Goal: Task Accomplishment & Management: Use online tool/utility

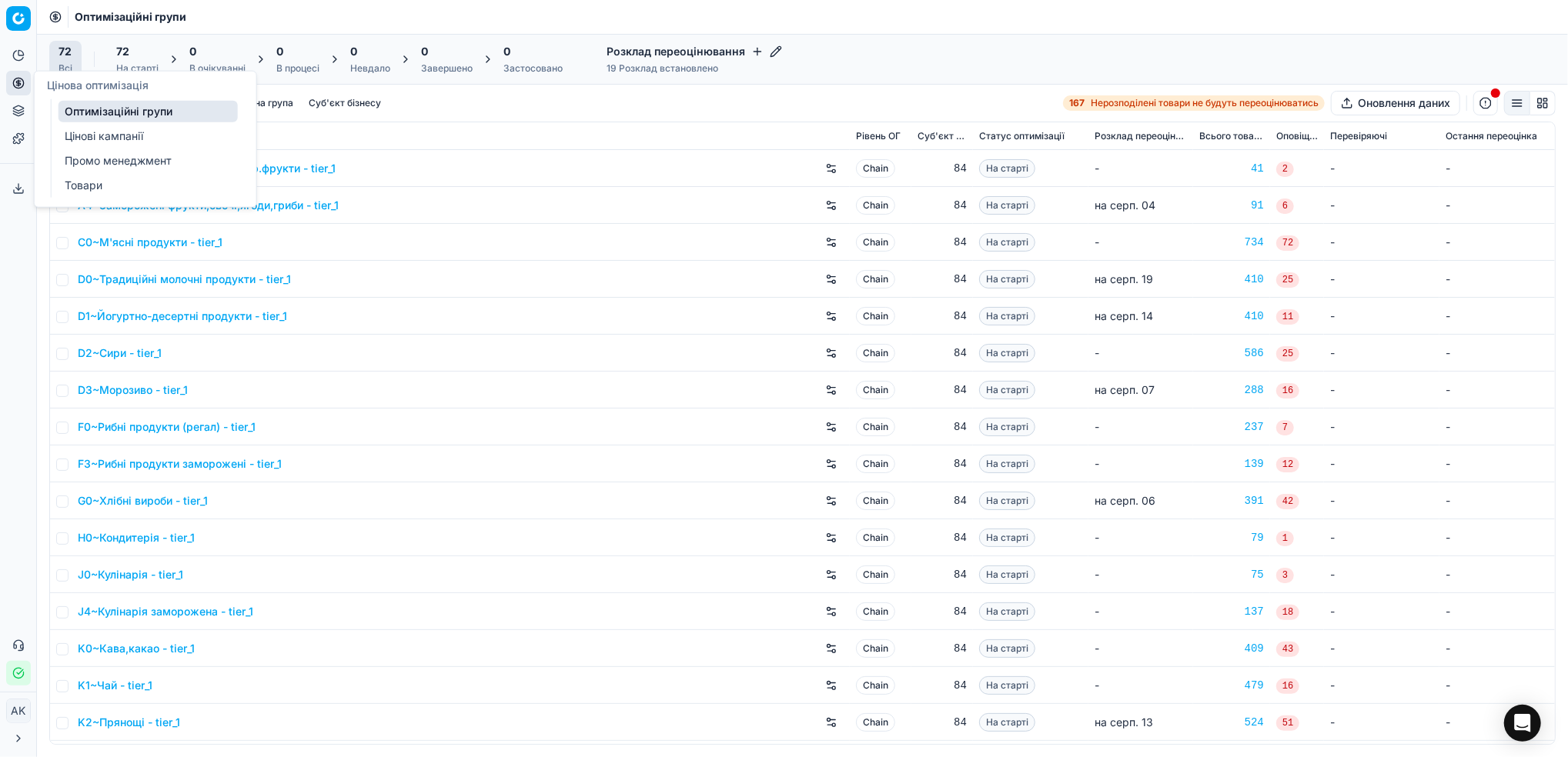
click at [79, 137] on link "Цінові кампанії" at bounding box center [148, 136] width 179 height 22
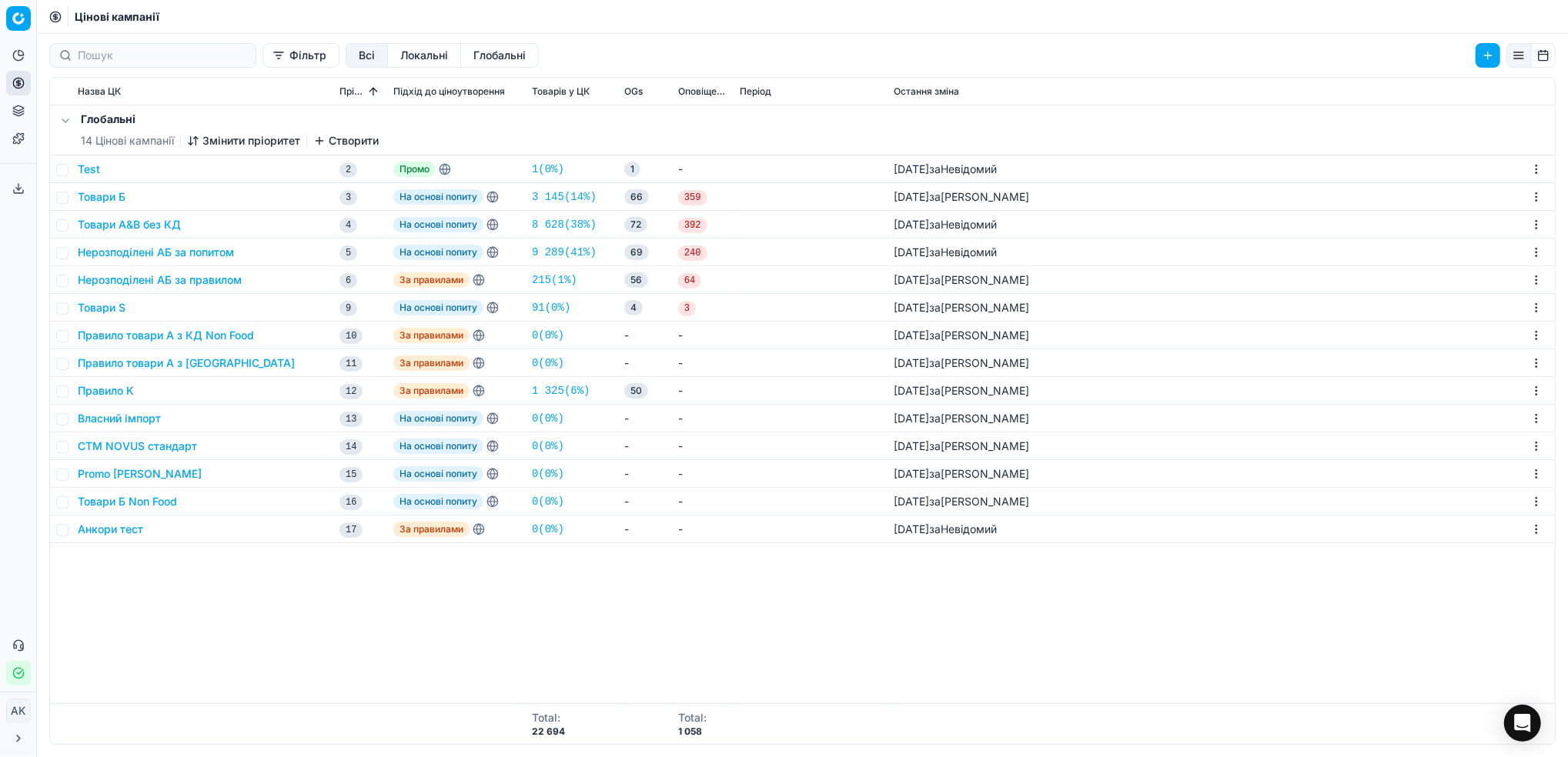
click at [97, 201] on button "Товари Б" at bounding box center [101, 198] width 48 height 16
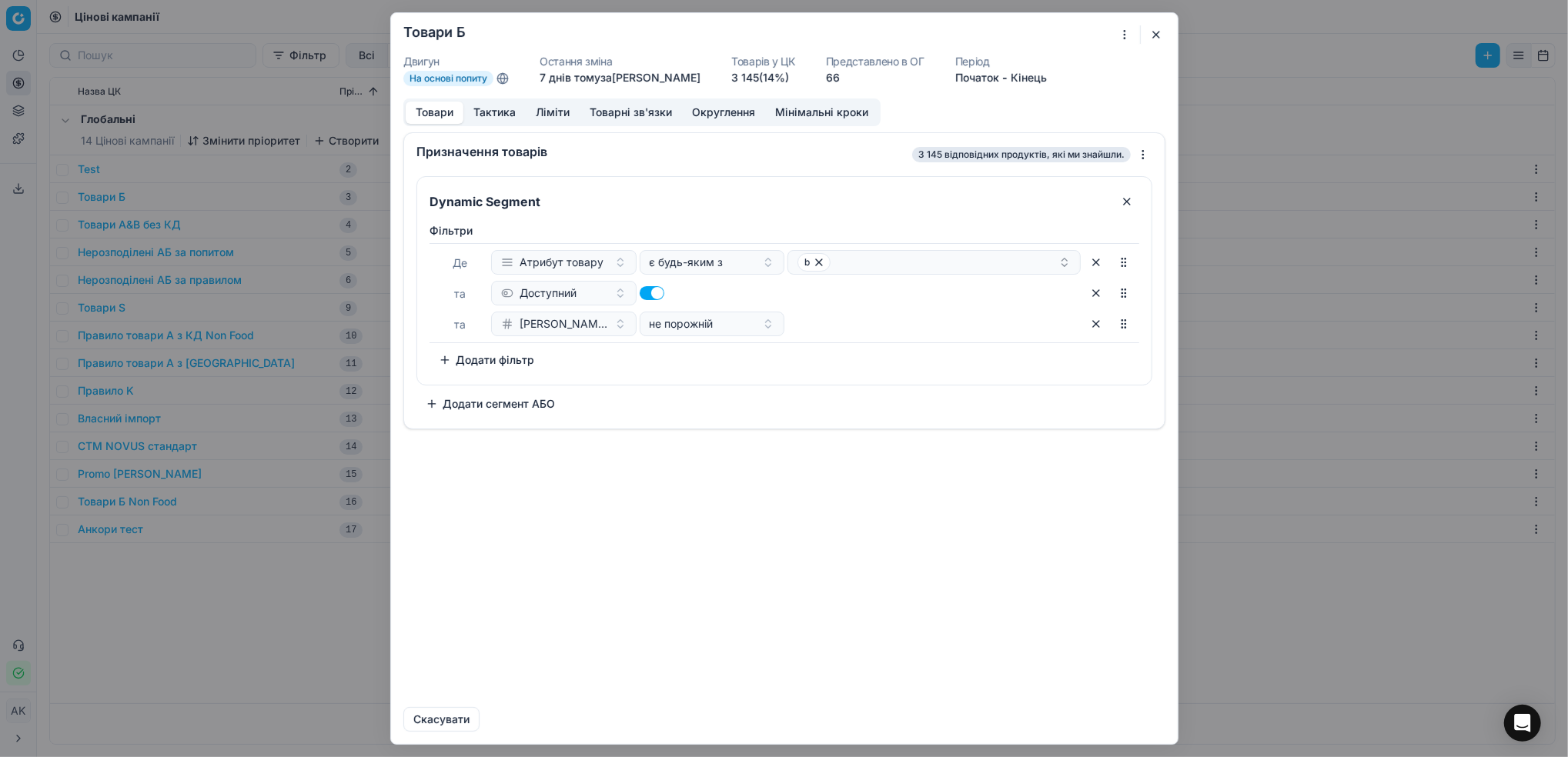
click at [506, 117] on button "Тактика" at bounding box center [495, 113] width 63 height 23
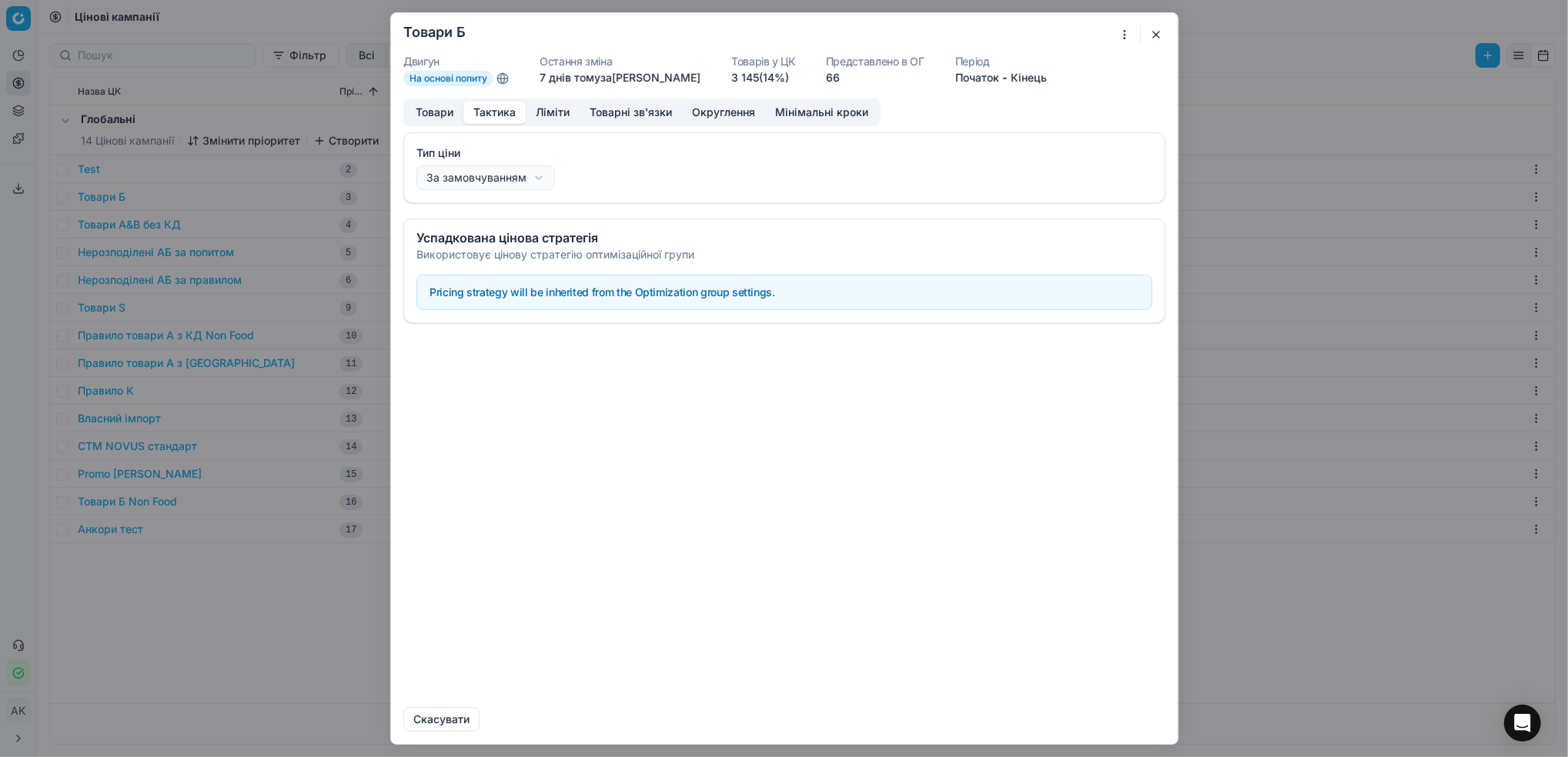
click at [555, 117] on button "Ліміти" at bounding box center [553, 113] width 54 height 23
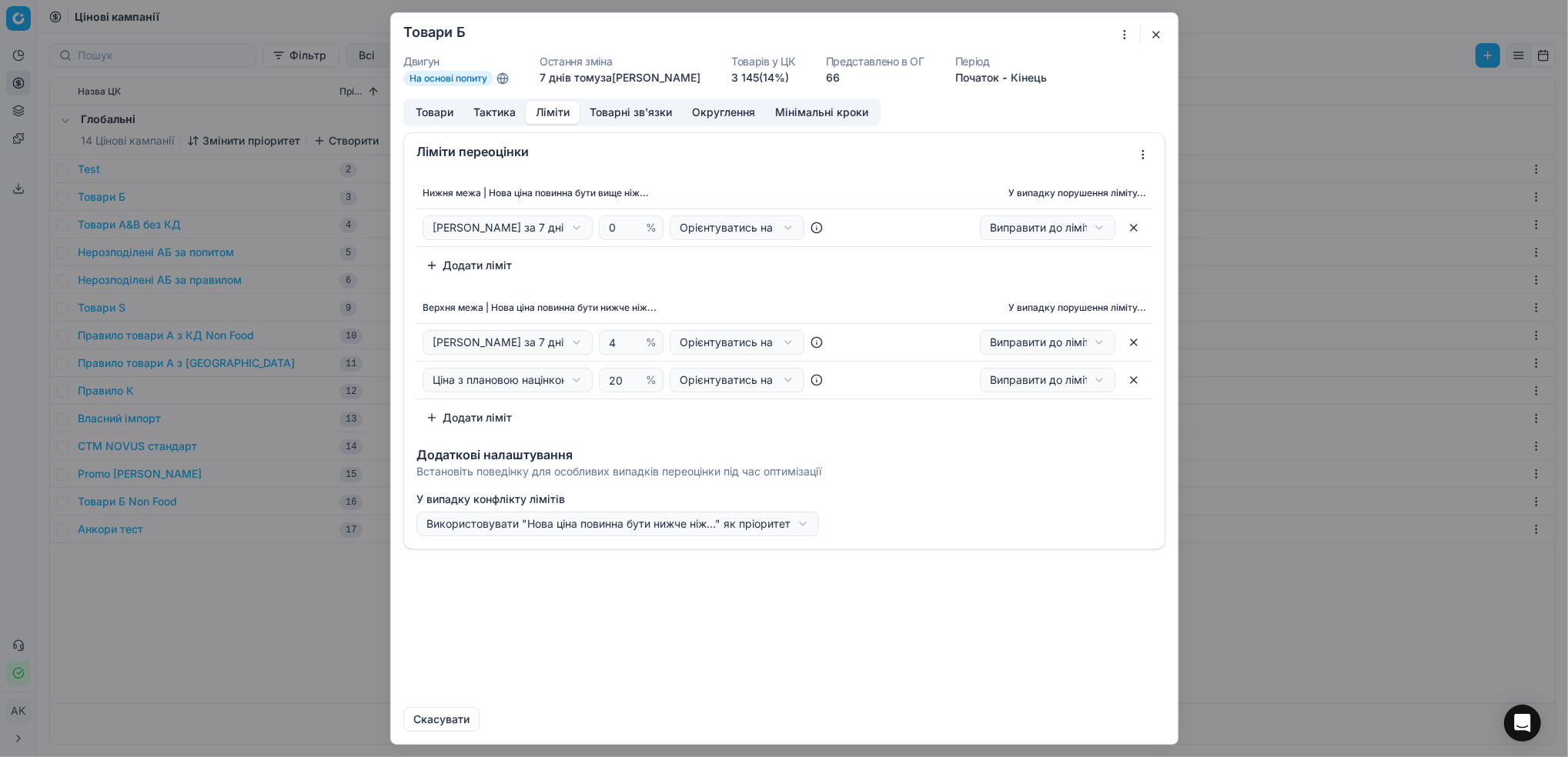
click at [438, 106] on button "Товари" at bounding box center [434, 113] width 57 height 23
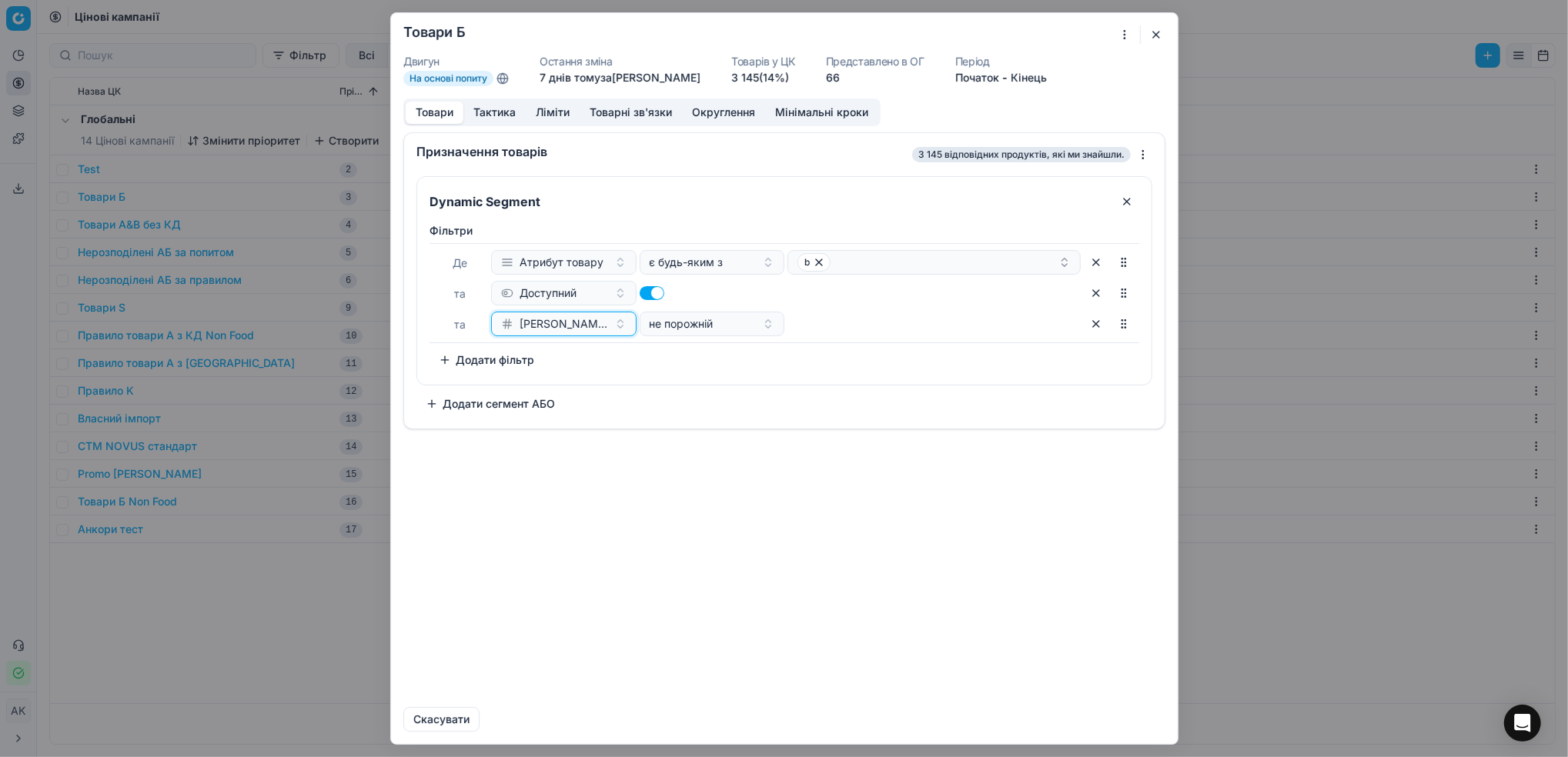
click at [616, 329] on button "Ціна Сільпо за 7 днів" at bounding box center [563, 324] width 145 height 24
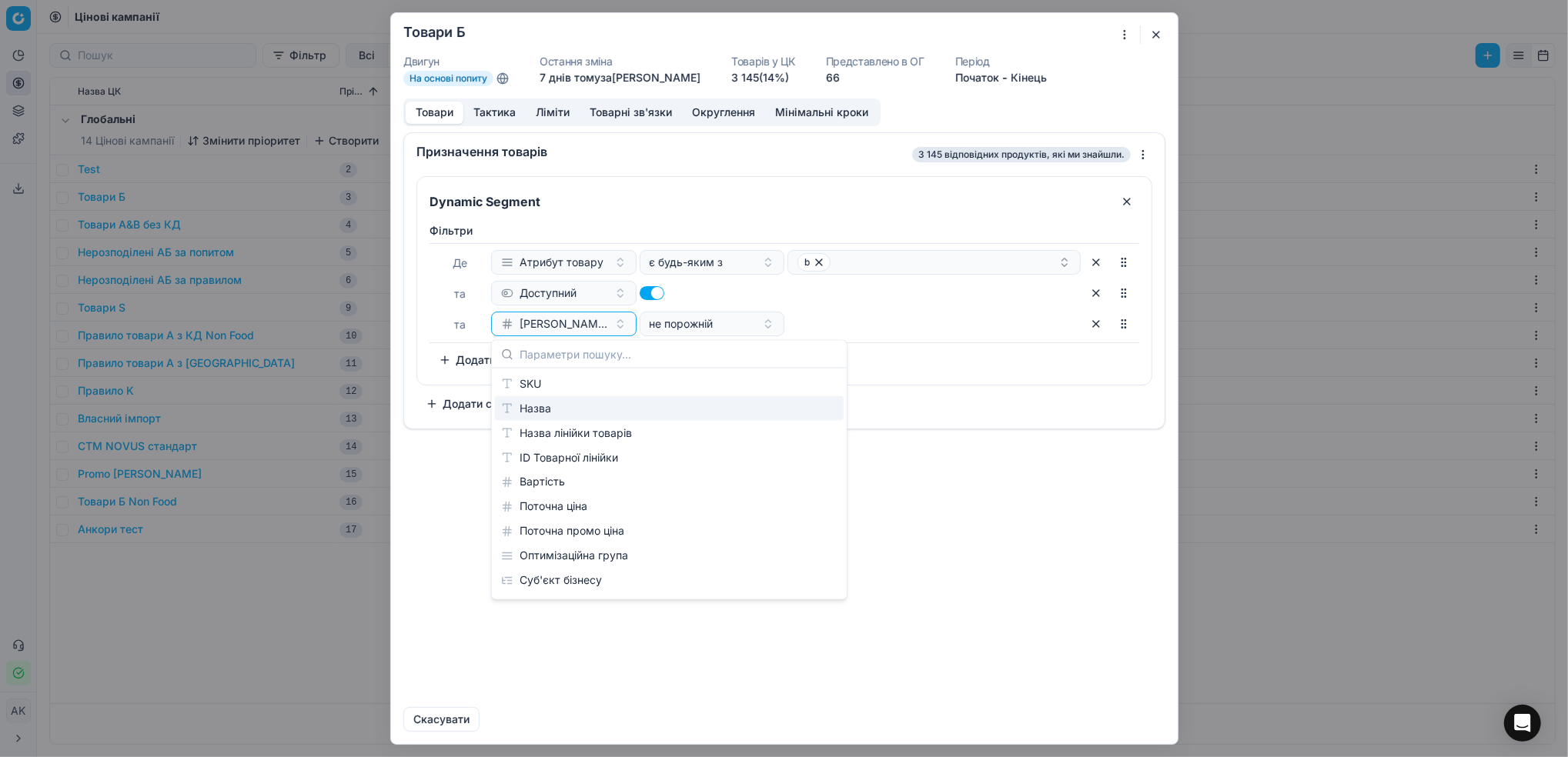
click at [988, 467] on div "Призначення товарів 3 145 відповідних продуктів, які ми знайшли. Dynamic Segmen…" at bounding box center [784, 413] width 787 height 562
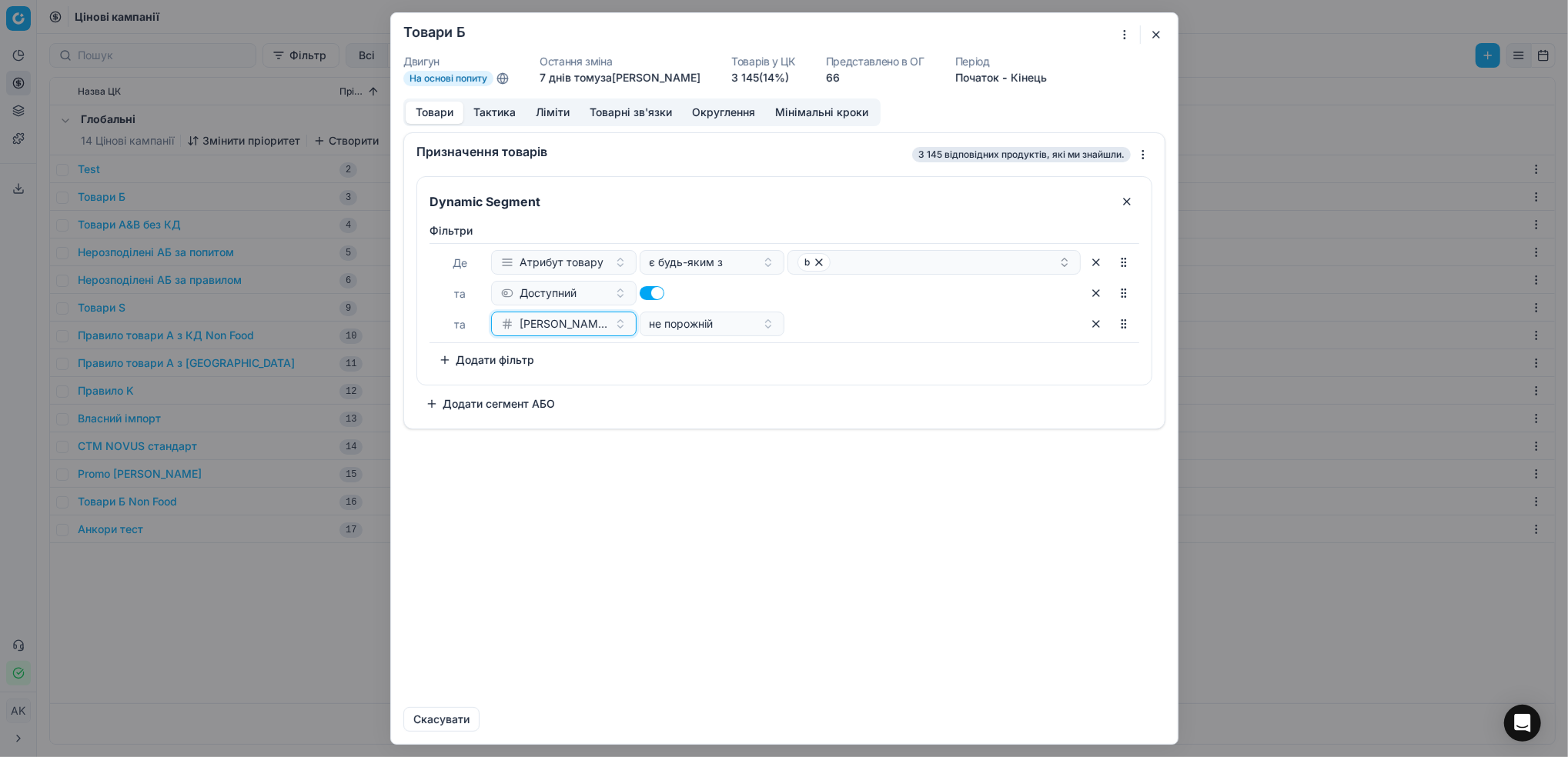
click at [615, 323] on button "Ціна Сільпо за 7 днів" at bounding box center [563, 324] width 145 height 24
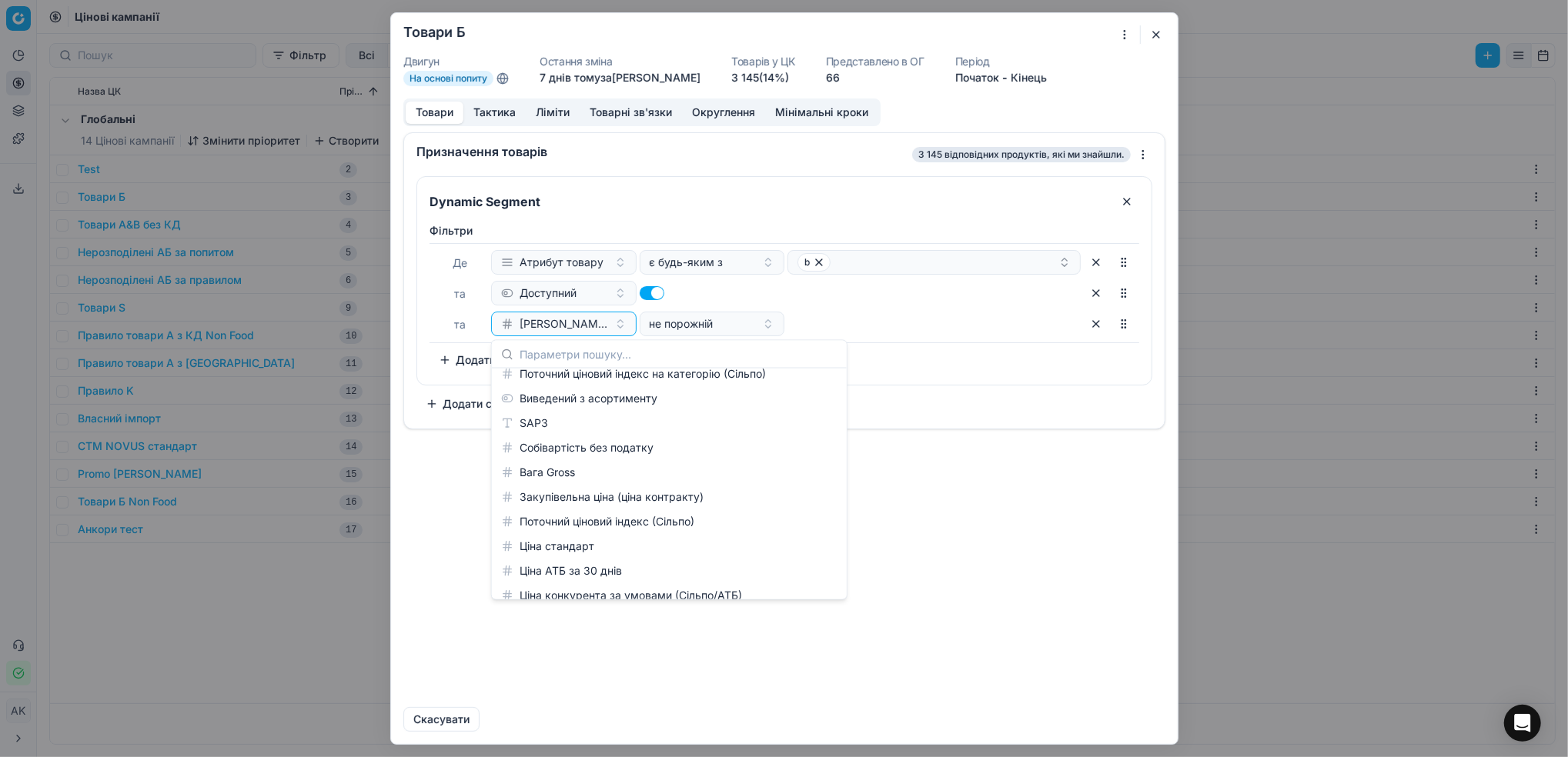
scroll to position [1539, 0]
click at [952, 554] on div "Призначення товарів 3 145 відповідних продуктів, які ми знайшли. Dynamic Segmen…" at bounding box center [784, 413] width 787 height 562
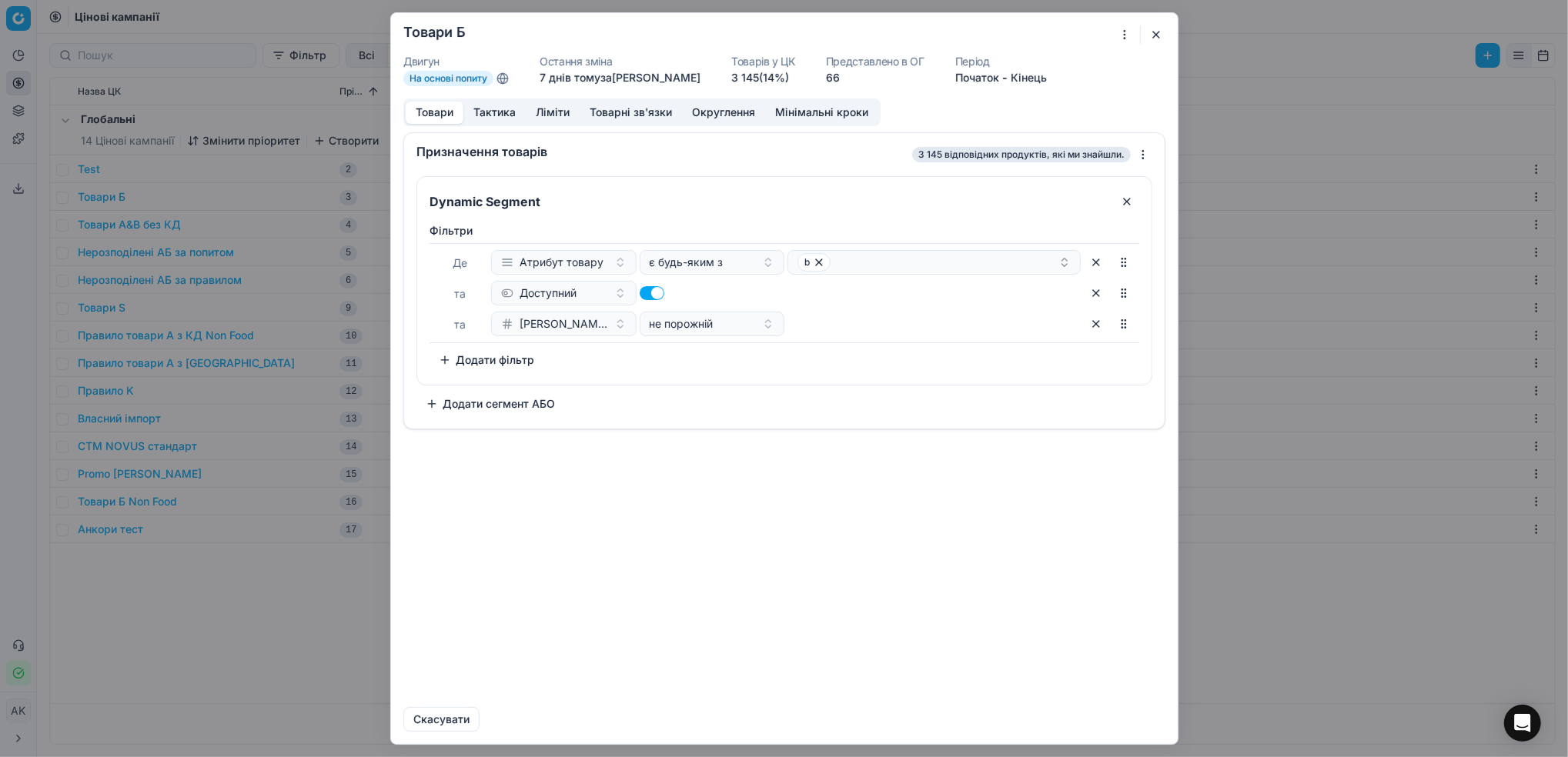
click at [511, 365] on button "Додати фільтр" at bounding box center [486, 360] width 114 height 24
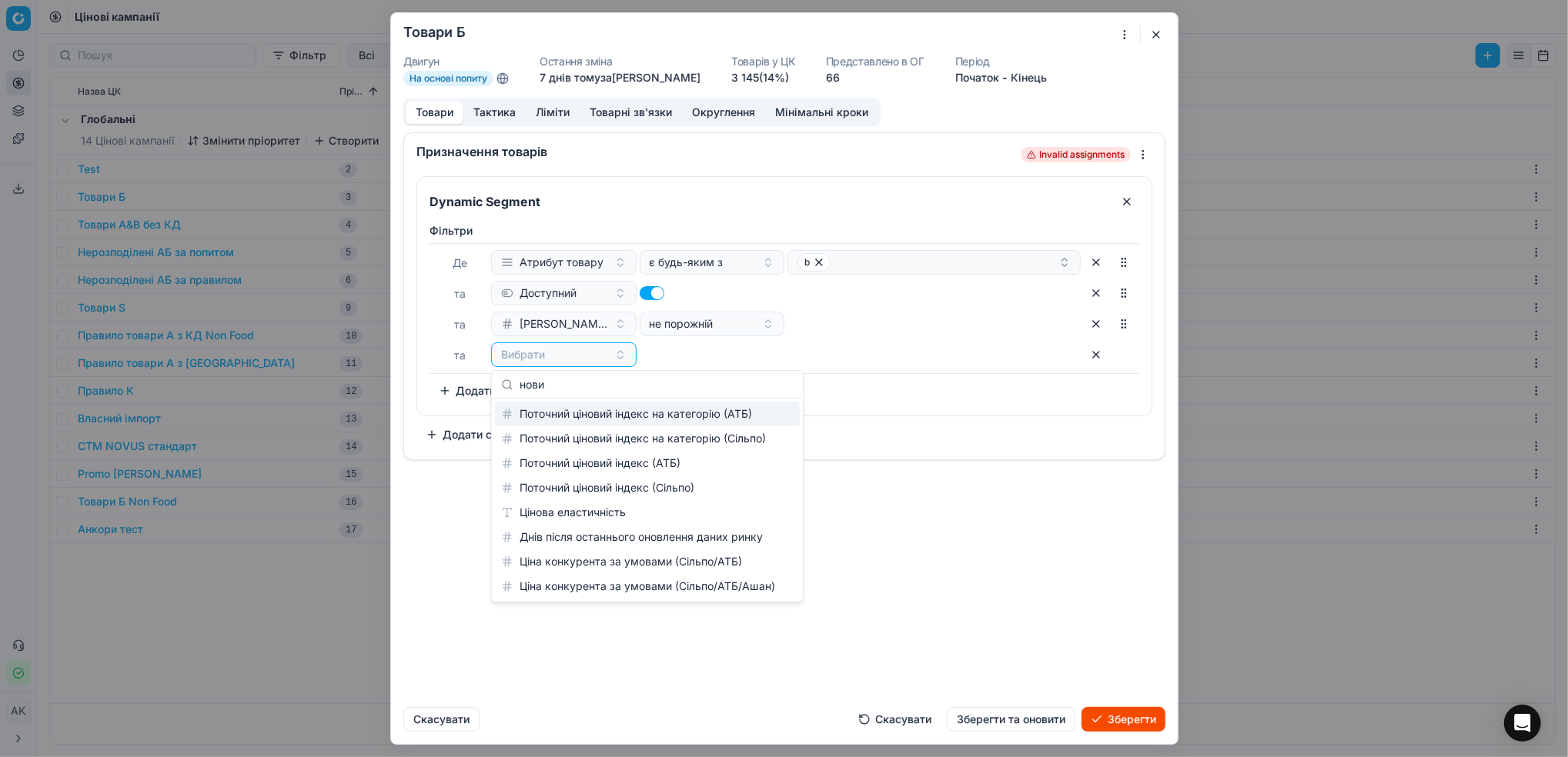
scroll to position [0, 0]
type input "нови"
click at [648, 492] on div "Поточний ціновий індекс (Сільпо)" at bounding box center [648, 487] width 305 height 24
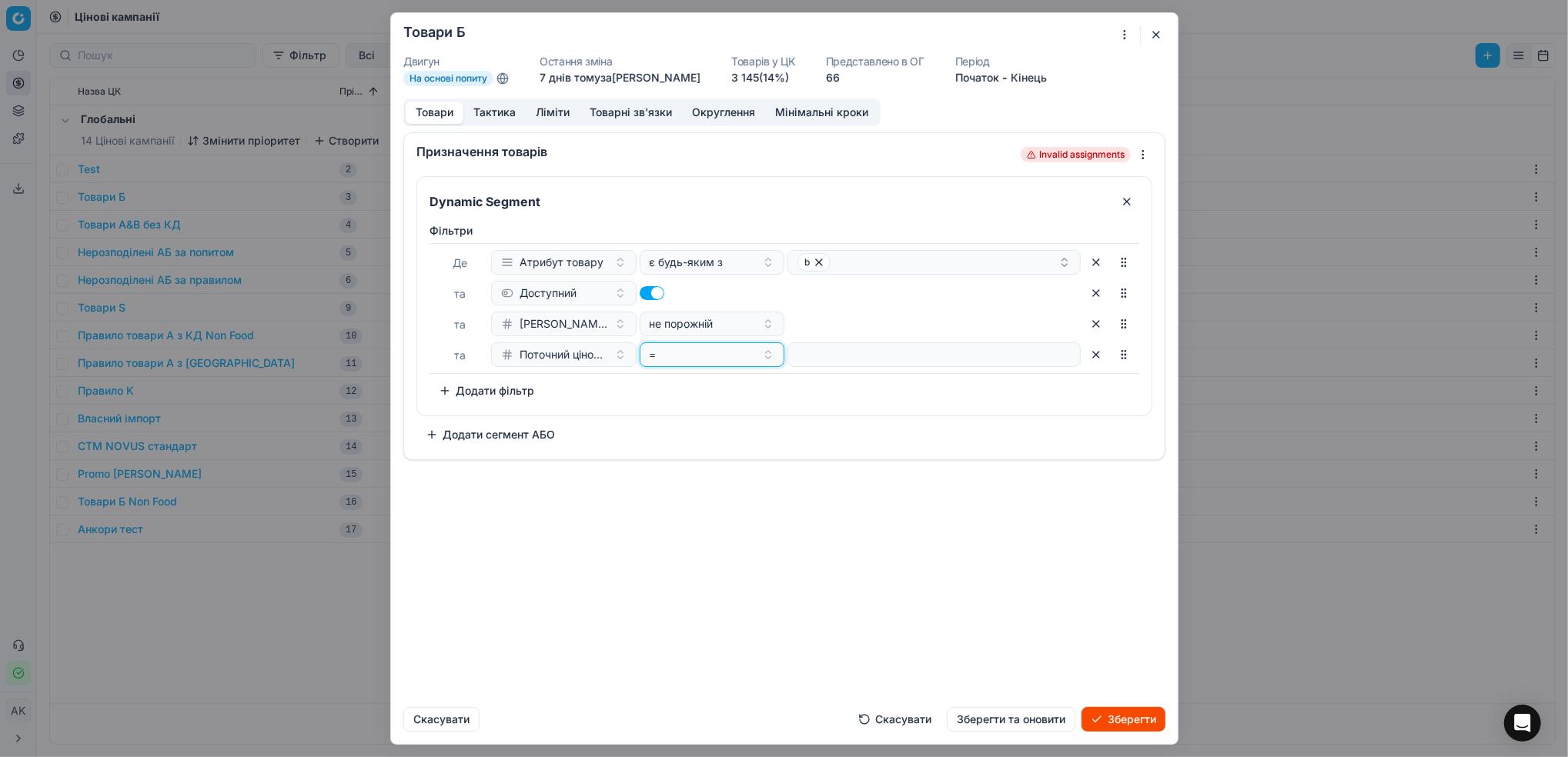
click at [766, 358] on button "=" at bounding box center [711, 355] width 145 height 24
click at [713, 534] on div "≤" at bounding box center [742, 537] width 199 height 24
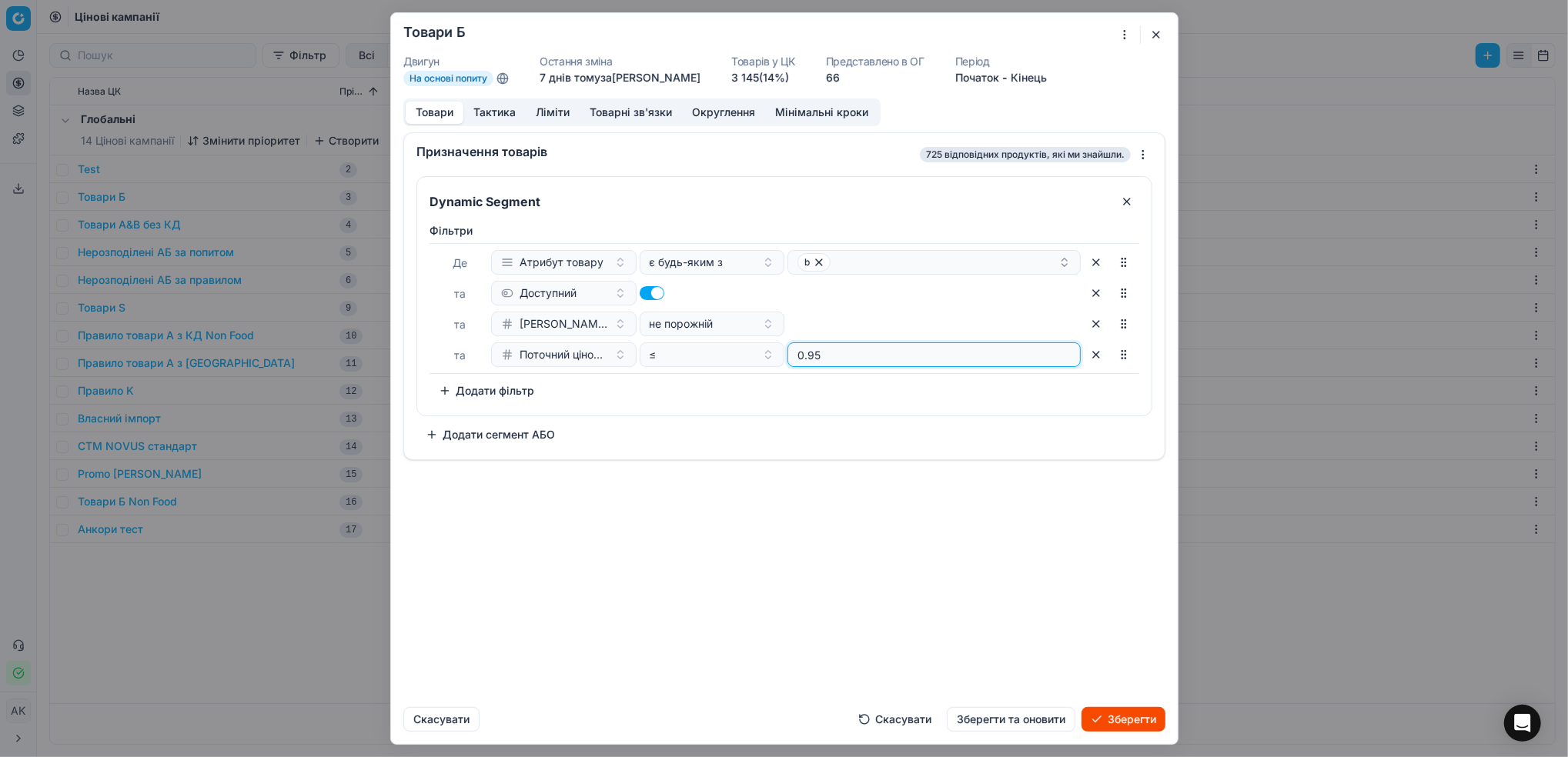
type input "0.95"
click at [1101, 326] on button "button" at bounding box center [1096, 324] width 24 height 24
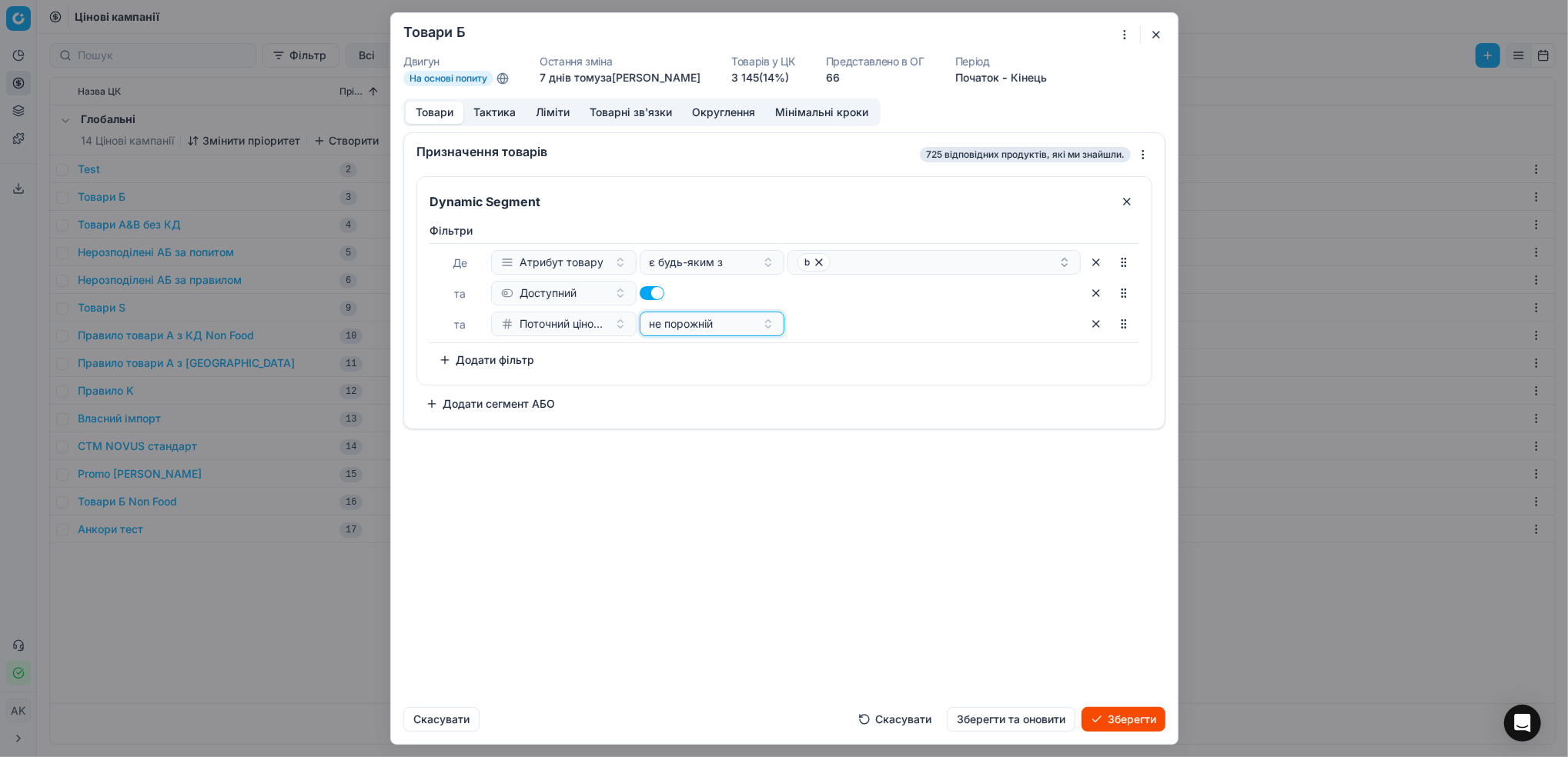
click at [736, 325] on div "не порожній" at bounding box center [702, 324] width 107 height 16
click at [683, 496] on div "≤" at bounding box center [742, 507] width 199 height 24
type input "95"
click at [618, 326] on button "Поточний ціновий індекс (Сільпо)" at bounding box center [563, 324] width 145 height 24
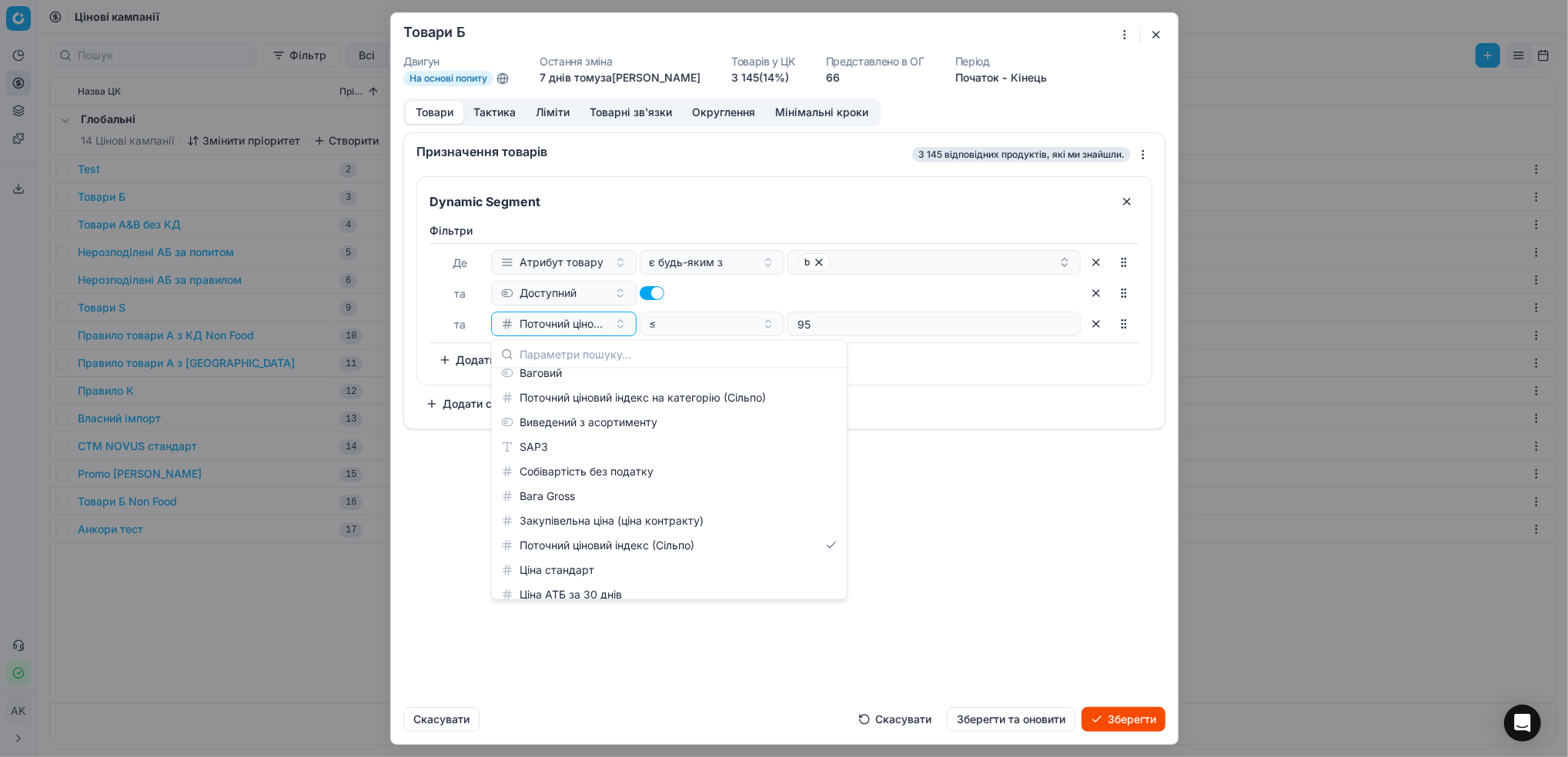
scroll to position [1539, 0]
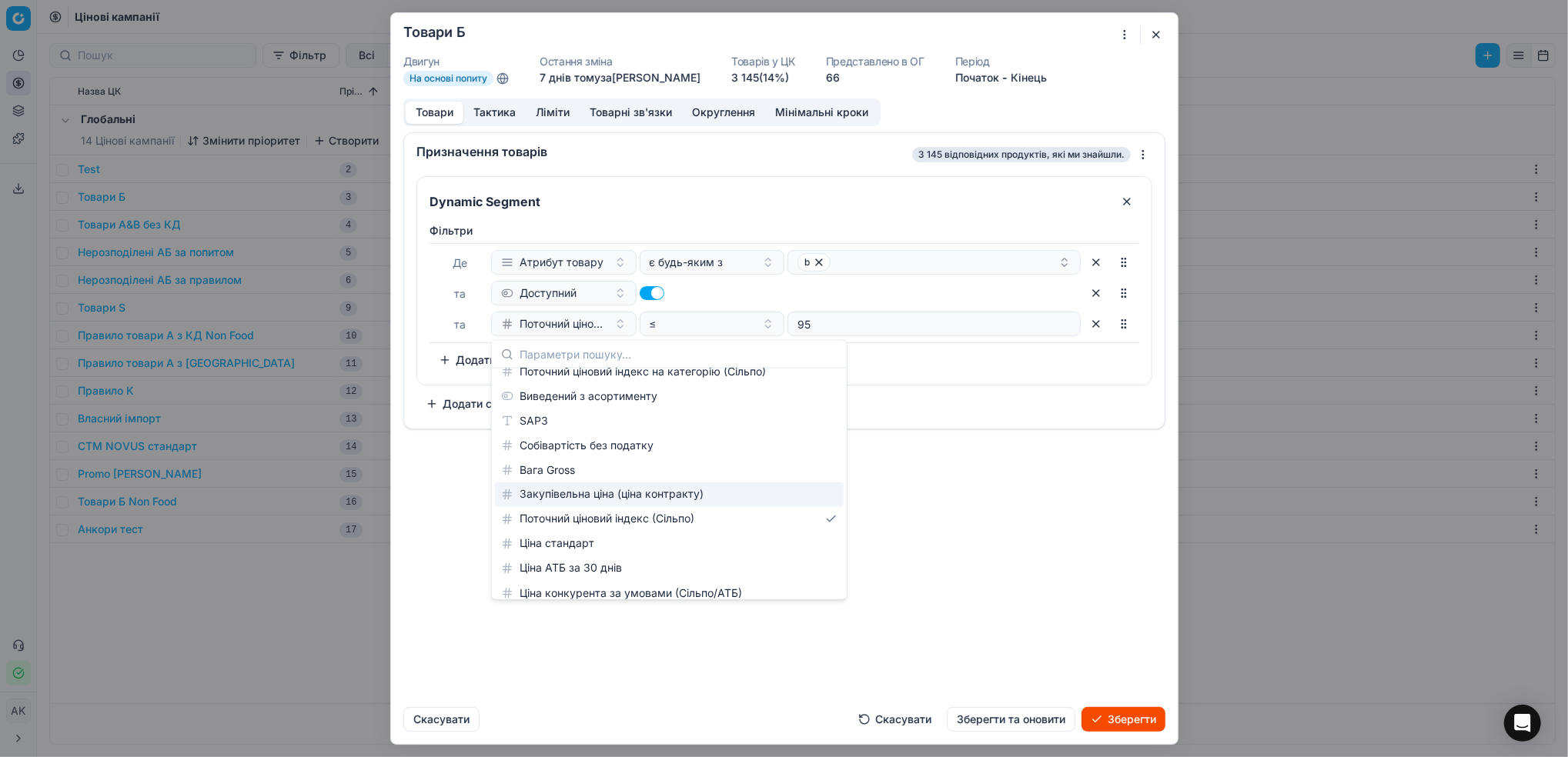
click at [951, 528] on div "Призначення товарів 3 145 відповідних продуктів, які ми знайшли. Dynamic Segmen…" at bounding box center [784, 413] width 787 height 562
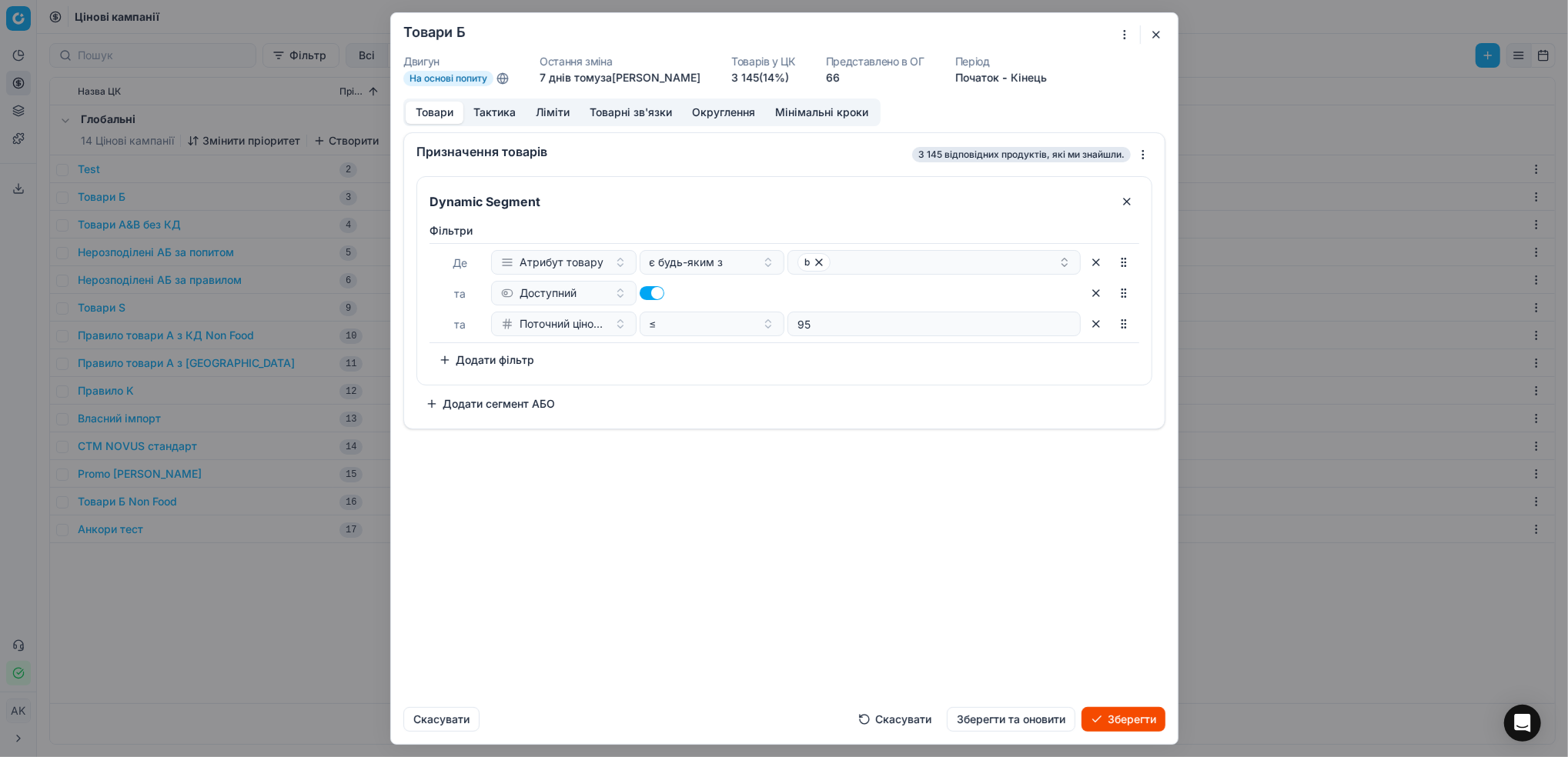
click at [562, 113] on button "Ліміти" at bounding box center [553, 113] width 54 height 23
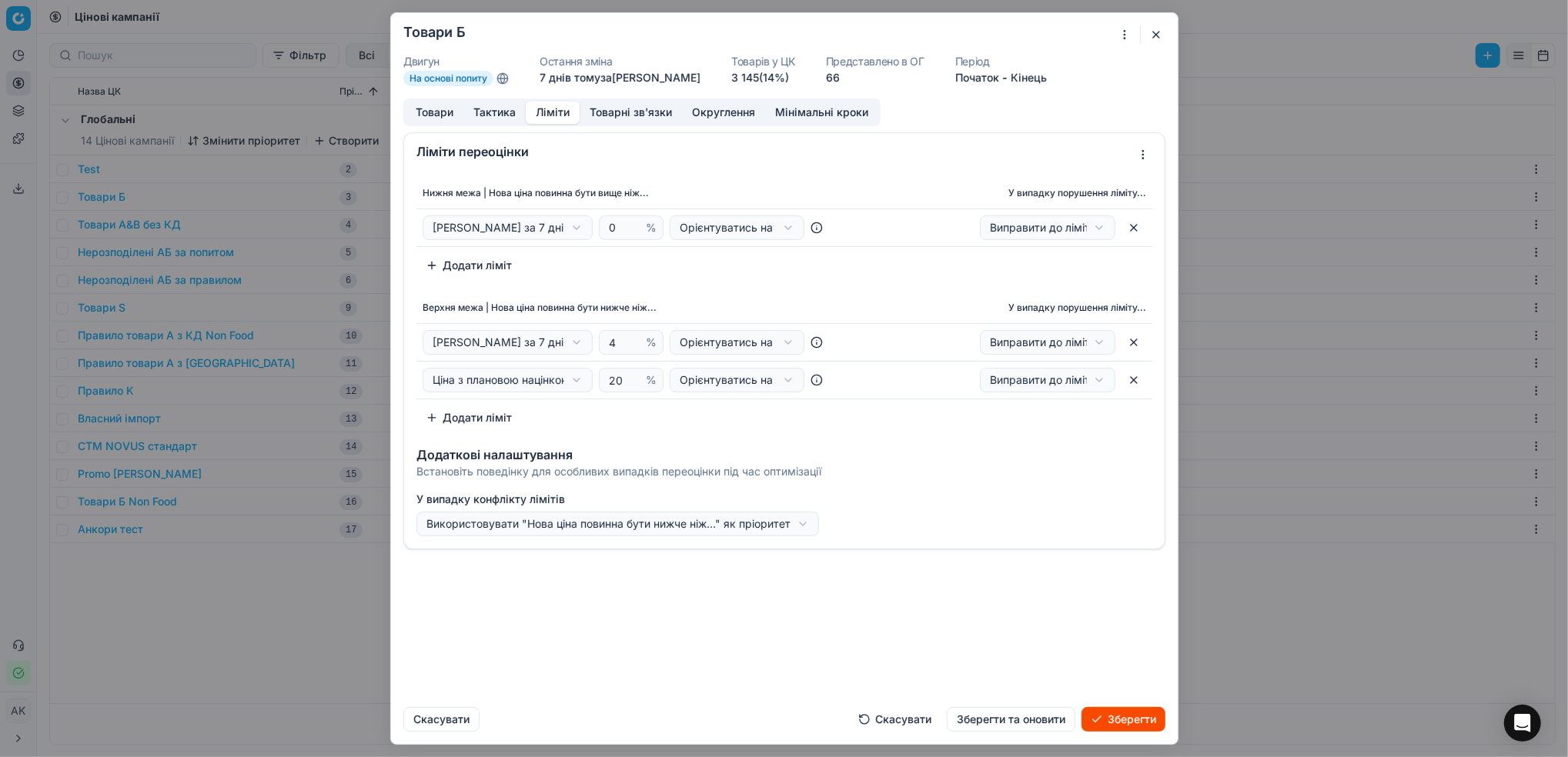
click at [427, 115] on button "Товари" at bounding box center [434, 113] width 57 height 23
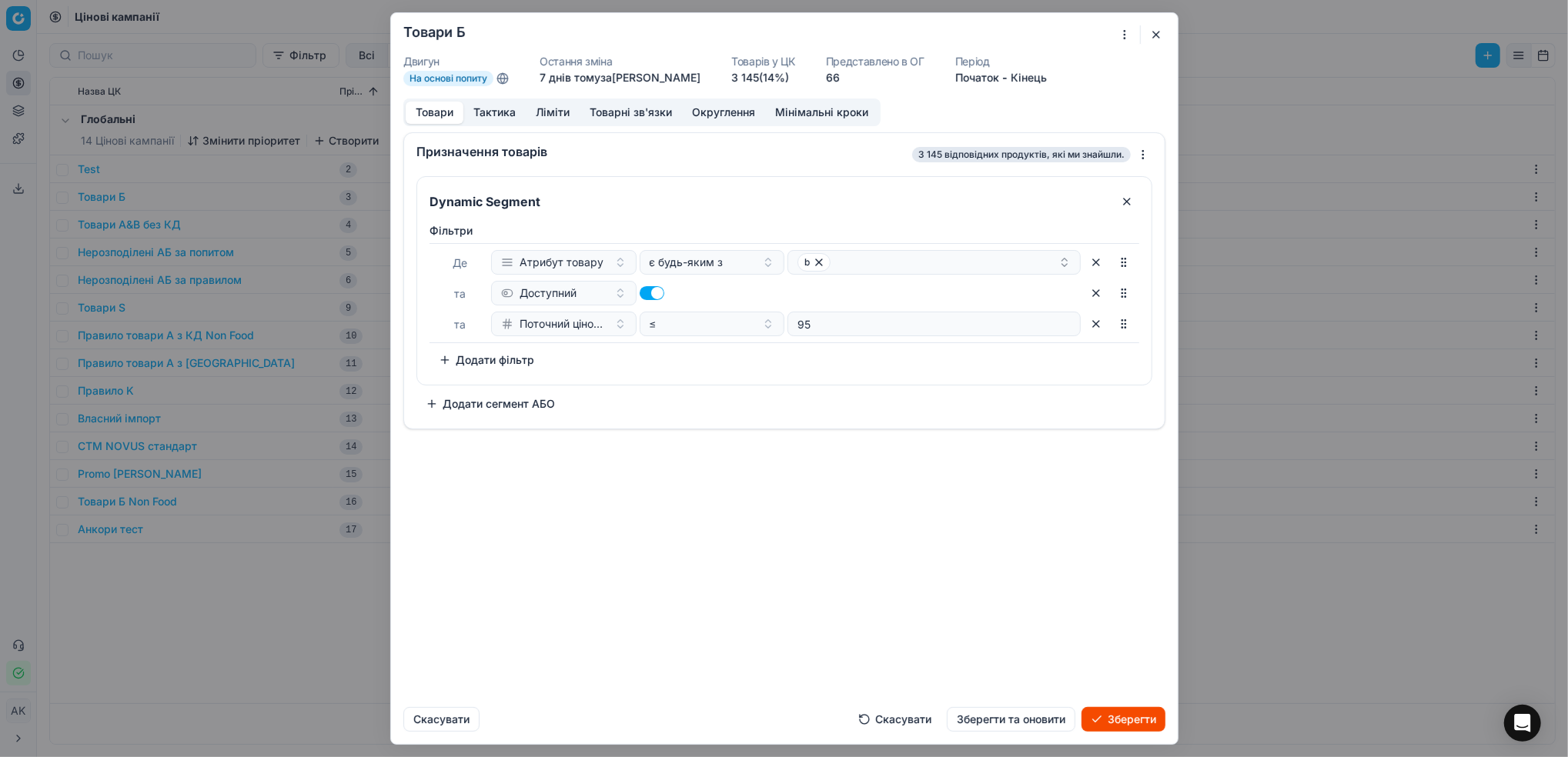
click at [897, 728] on button "Скасувати" at bounding box center [894, 720] width 91 height 24
click at [1156, 31] on button "button" at bounding box center [1156, 34] width 18 height 18
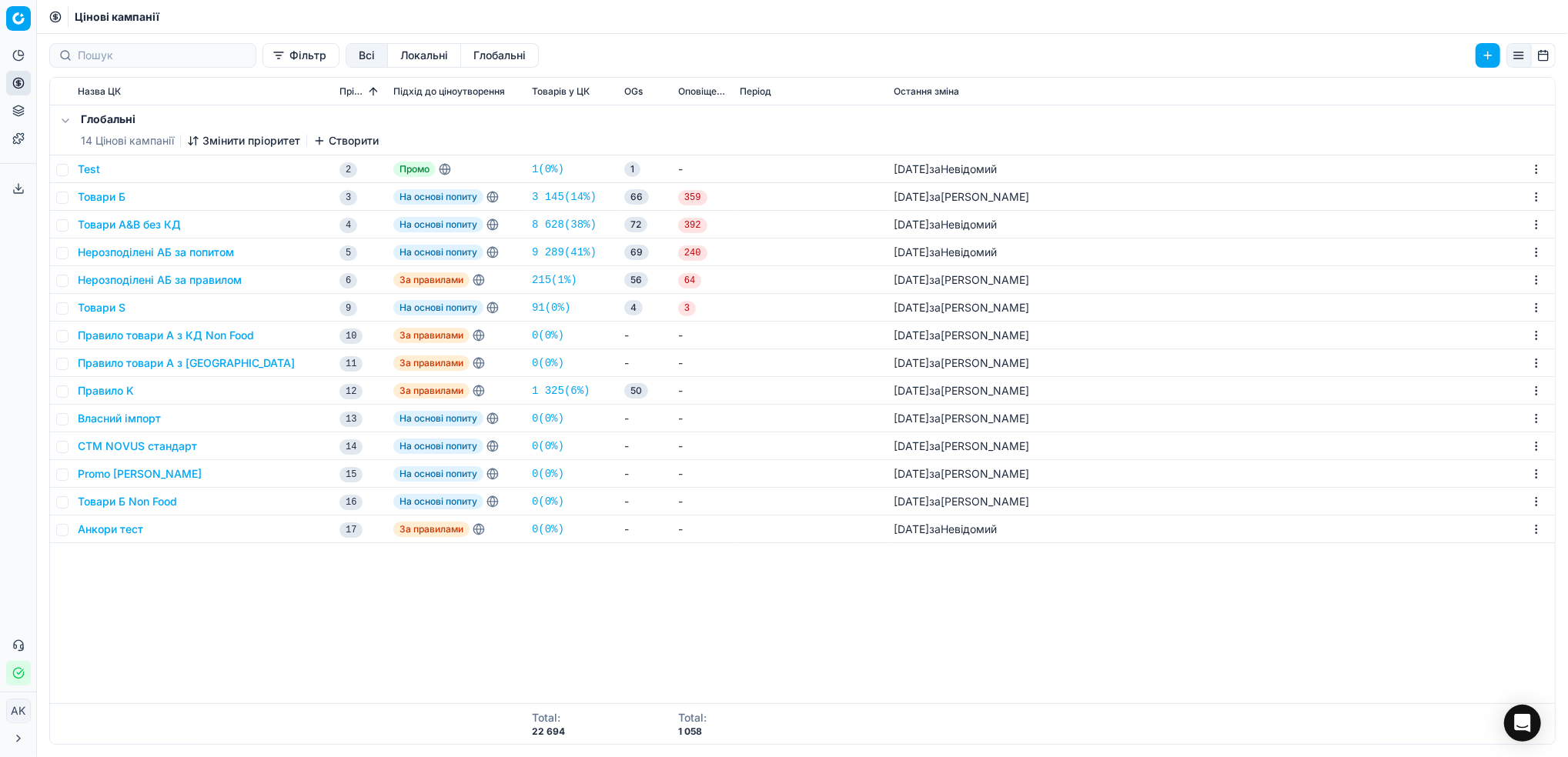
click at [98, 197] on button "Товари Б" at bounding box center [101, 198] width 48 height 16
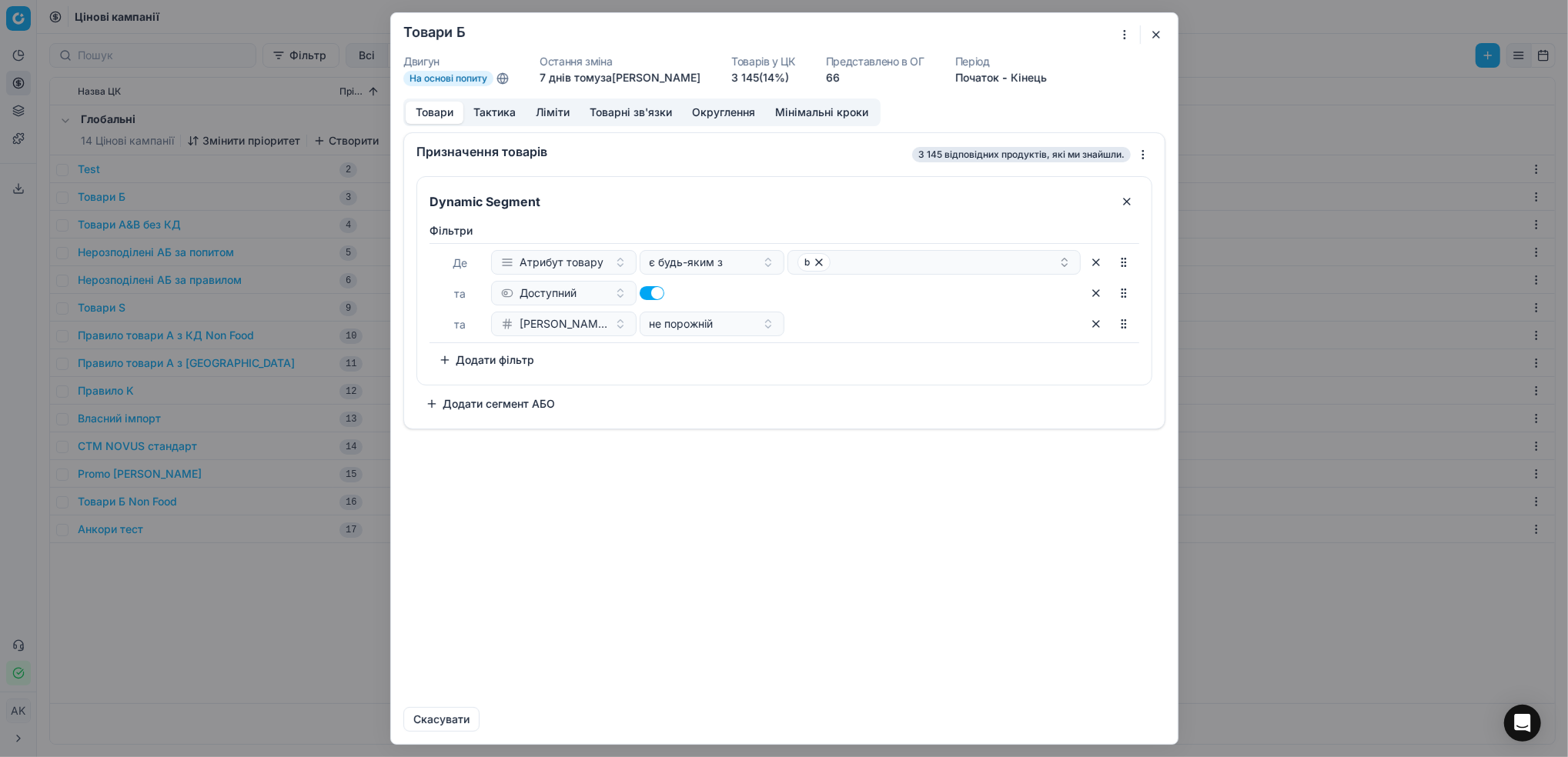
click at [553, 124] on div "Товари Тактика Ліміти Товарні зв'язки Округлення Мінімальні кроки" at bounding box center [642, 112] width 477 height 28
click at [548, 117] on button "Ліміти" at bounding box center [553, 113] width 54 height 23
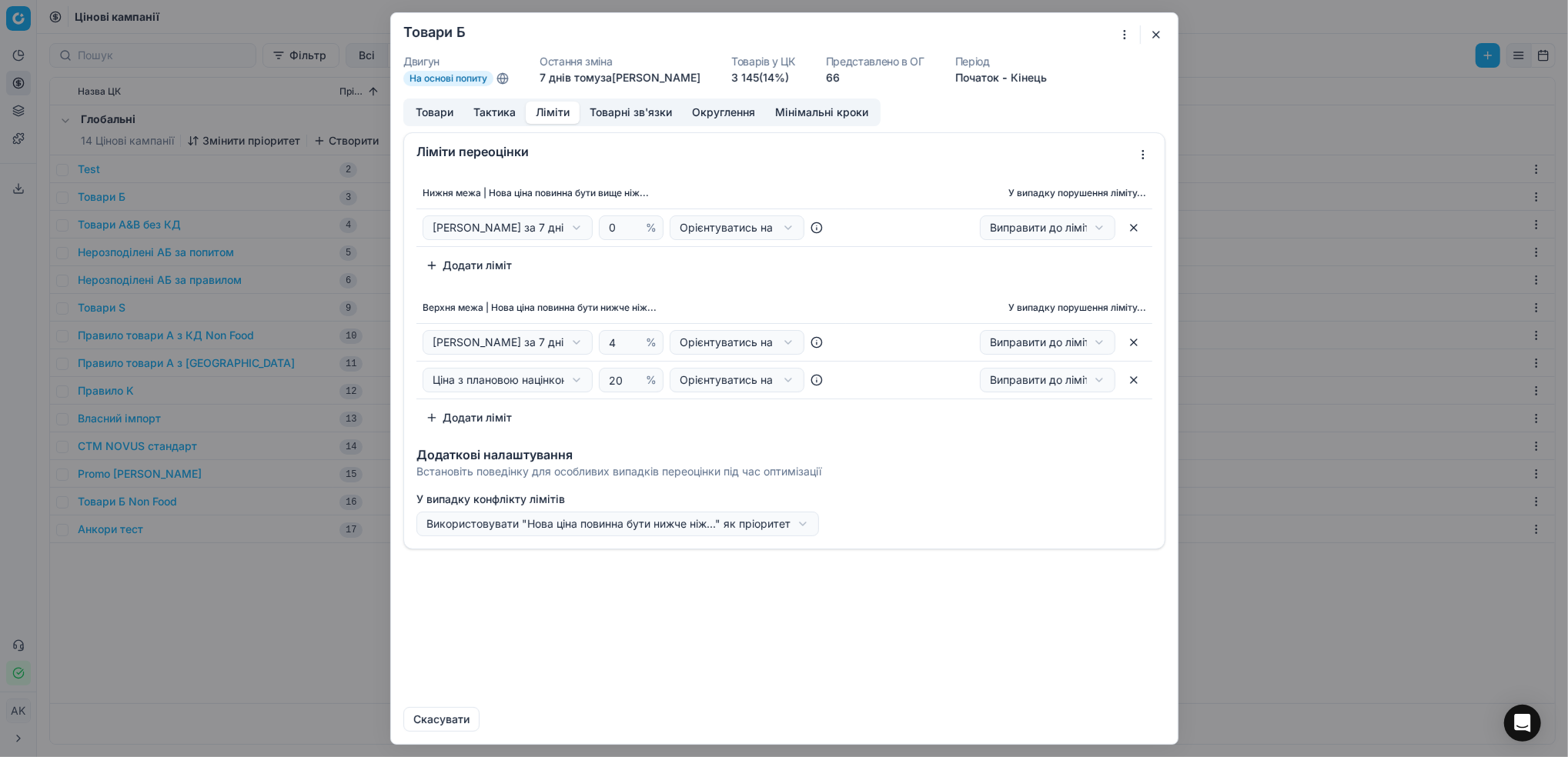
click at [1184, 42] on div "Ми зберігаємо налаштування ЦК. Будь ласка, зачекайте, це може зайняти декілька …" at bounding box center [784, 378] width 1568 height 757
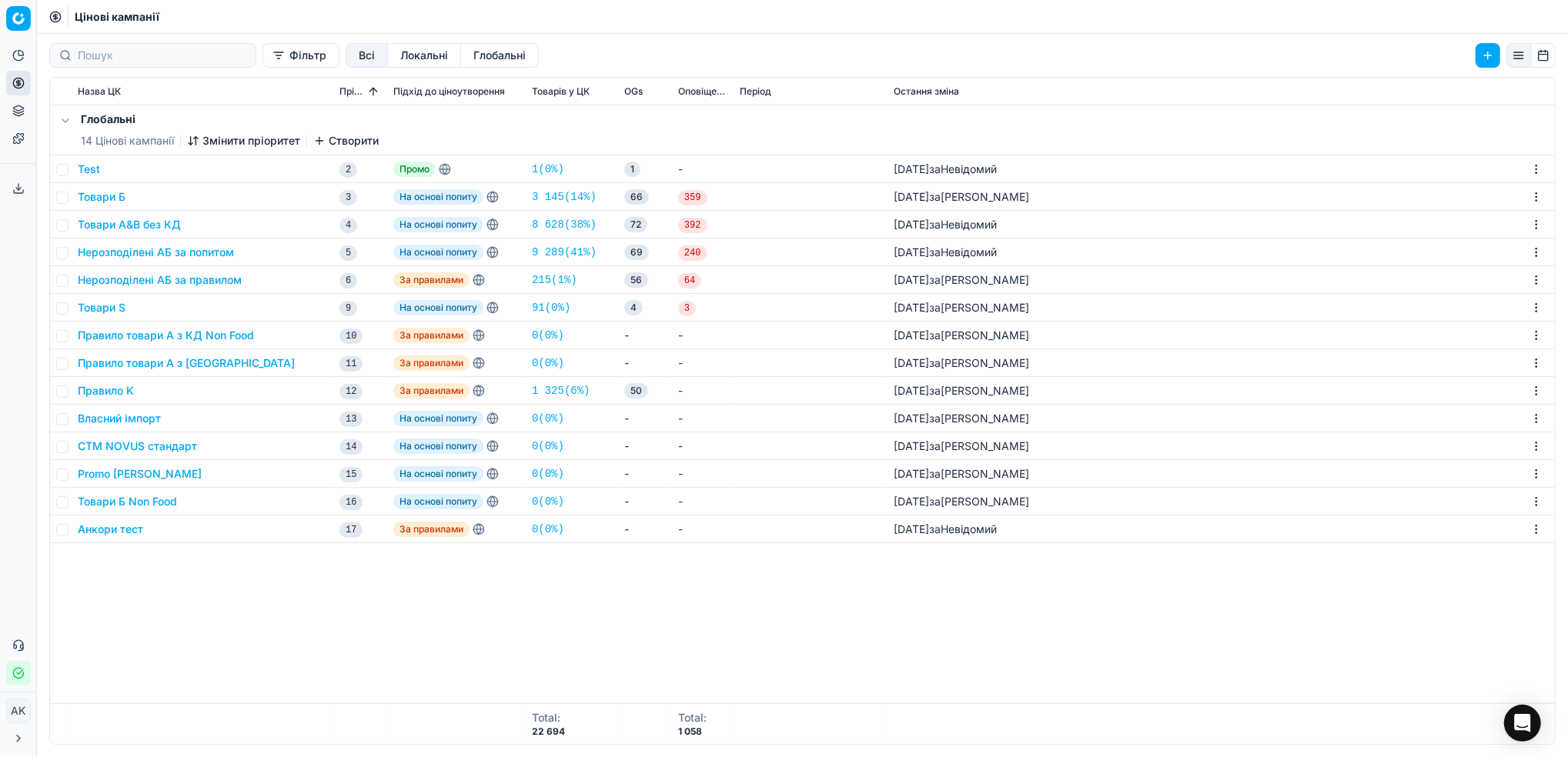
click at [21, 735] on icon at bounding box center [18, 739] width 12 height 12
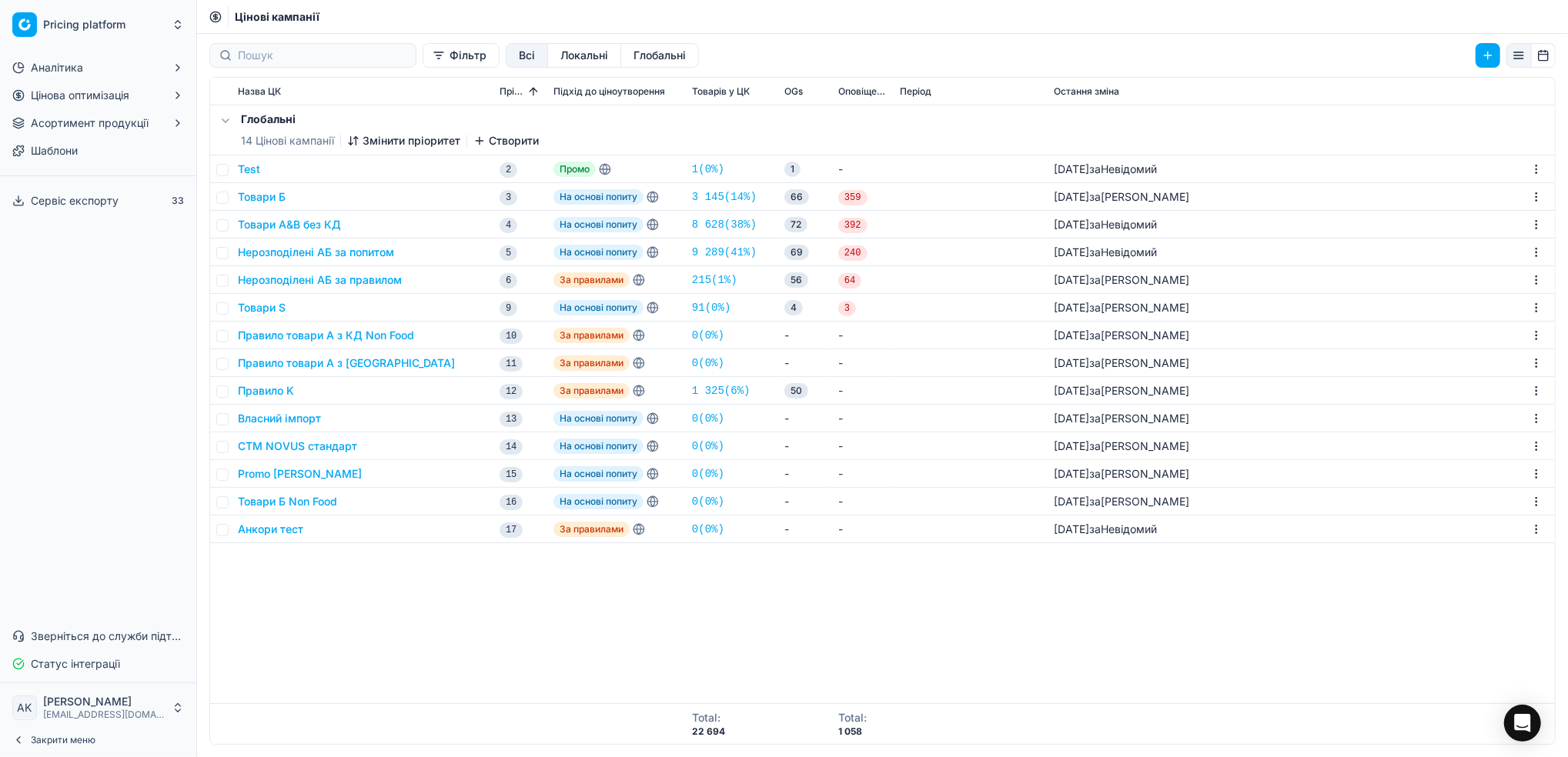
click at [116, 462] on div "Аналітика Цінова оптимізація Асортимент продукції Шаблони Сервіс експорту 33 Зв…" at bounding box center [98, 366] width 196 height 633
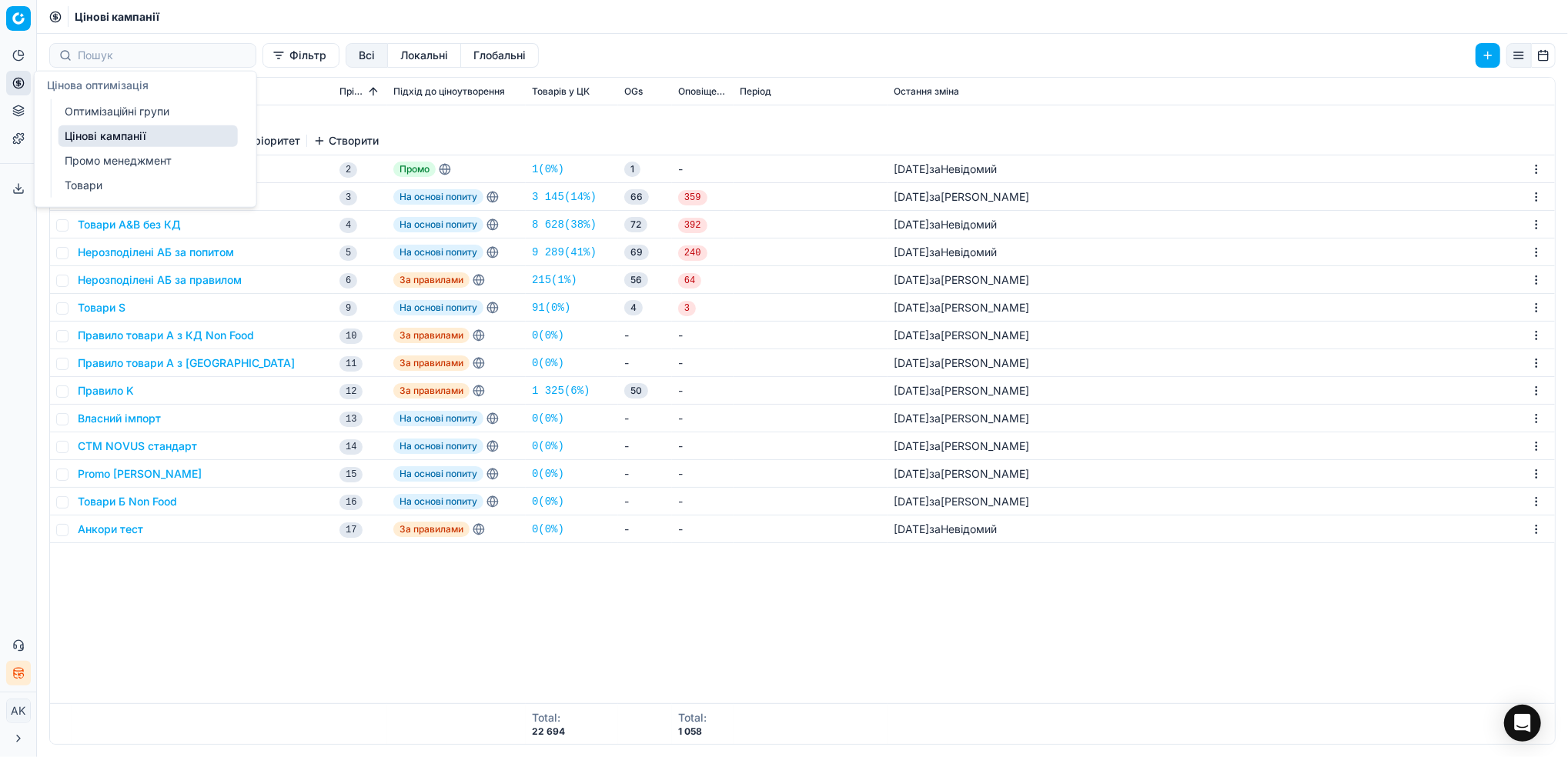
click at [108, 113] on link "Оптимізаційні групи" at bounding box center [148, 111] width 179 height 22
